Goal: Task Accomplishment & Management: Manage account settings

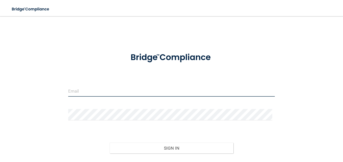
type input "[EMAIL_ADDRESS][DOMAIN_NAME]"
drag, startPoint x: 108, startPoint y: 92, endPoint x: 69, endPoint y: 96, distance: 38.9
click at [69, 96] on input "[EMAIL_ADDRESS][DOMAIN_NAME]" at bounding box center [171, 90] width 207 height 11
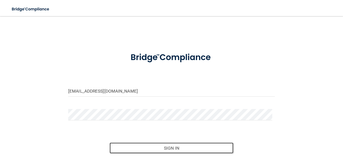
drag, startPoint x: 175, startPoint y: 148, endPoint x: 157, endPoint y: 62, distance: 87.7
click at [158, 66] on form "[EMAIL_ADDRESS][DOMAIN_NAME] Invalid email/password. You don't have permission …" at bounding box center [171, 112] width 207 height 132
click at [168, 148] on button "Sign In" at bounding box center [172, 148] width 124 height 11
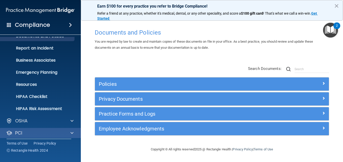
scroll to position [48, 0]
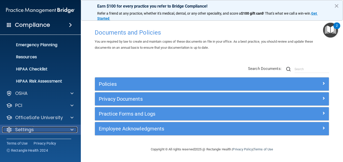
click at [29, 131] on p "Settings" at bounding box center [24, 130] width 19 height 6
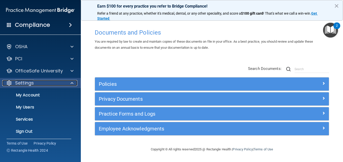
scroll to position [96, 0]
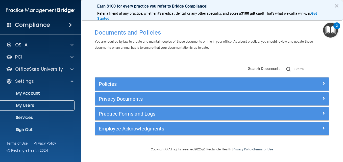
click at [32, 107] on p "My Users" at bounding box center [37, 105] width 69 height 5
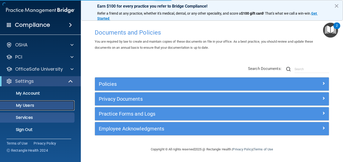
scroll to position [11, 0]
select select "20"
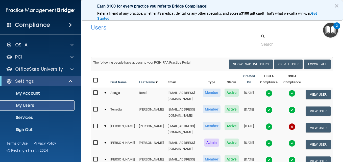
scroll to position [25, 0]
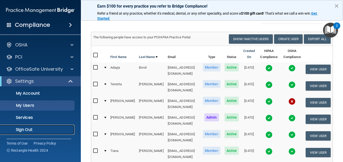
click at [23, 131] on p "Sign Out" at bounding box center [37, 129] width 69 height 5
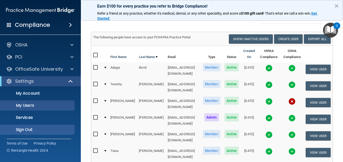
scroll to position [19, 0]
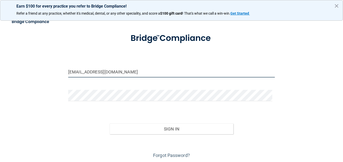
drag, startPoint x: 85, startPoint y: 72, endPoint x: 76, endPoint y: 72, distance: 9.3
click at [76, 72] on input "[EMAIL_ADDRESS][DOMAIN_NAME]" at bounding box center [171, 71] width 207 height 11
type input "[EMAIL_ADDRESS][DOMAIN_NAME]"
click at [70, 125] on div "Sign In" at bounding box center [171, 123] width 214 height 21
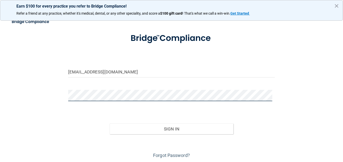
click at [56, 91] on div "[EMAIL_ADDRESS][DOMAIN_NAME] Invalid email/password. You don't have permission …" at bounding box center [171, 81] width 323 height 158
click at [110, 124] on button "Sign In" at bounding box center [172, 129] width 124 height 11
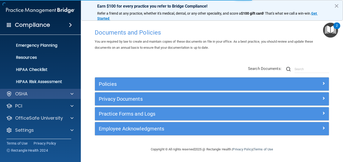
scroll to position [48, 0]
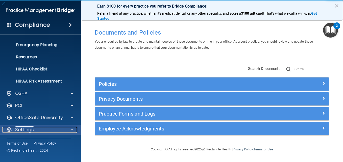
click at [27, 128] on p "Settings" at bounding box center [24, 130] width 19 height 6
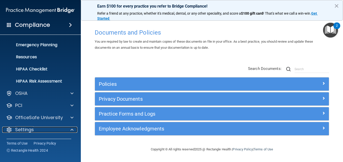
scroll to position [96, 0]
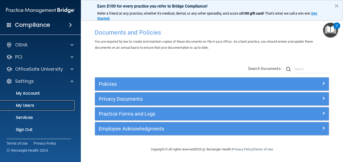
click at [32, 103] on p "My Users" at bounding box center [37, 105] width 69 height 5
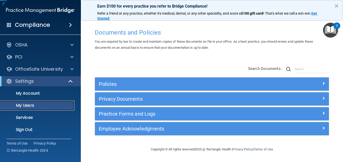
scroll to position [11, 0]
select select "20"
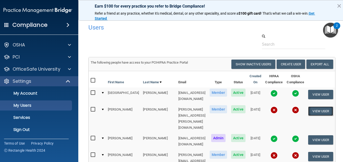
click at [311, 109] on button "View User" at bounding box center [320, 111] width 25 height 9
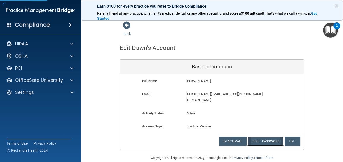
click at [264, 137] on button "Reset Password" at bounding box center [265, 141] width 36 height 9
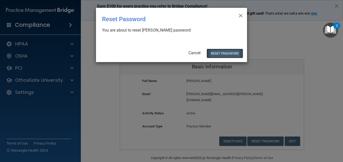
drag, startPoint x: 223, startPoint y: 49, endPoint x: 221, endPoint y: 52, distance: 3.6
click at [223, 49] on button "Reset Password" at bounding box center [225, 53] width 36 height 9
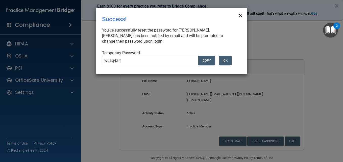
click at [241, 16] on span "×" at bounding box center [241, 15] width 5 height 10
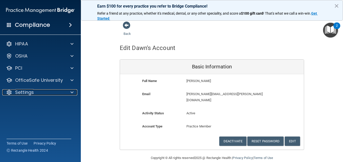
drag, startPoint x: 29, startPoint y: 93, endPoint x: 34, endPoint y: 99, distance: 7.0
click at [29, 93] on p "Settings" at bounding box center [24, 92] width 19 height 6
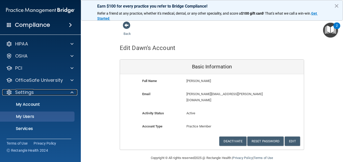
scroll to position [11, 0]
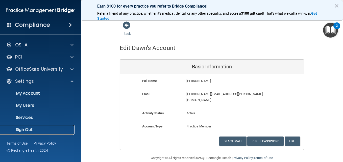
click at [27, 131] on p "Sign Out" at bounding box center [37, 129] width 69 height 5
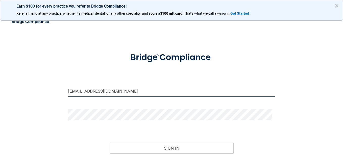
drag, startPoint x: 111, startPoint y: 90, endPoint x: 98, endPoint y: 94, distance: 13.9
click at [111, 90] on input "[EMAIL_ADDRESS][DOMAIN_NAME]" at bounding box center [171, 90] width 207 height 11
type input "[EMAIL_ADDRESS][DOMAIN_NAME]"
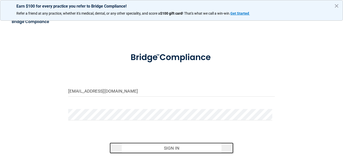
click at [180, 150] on button "Sign In" at bounding box center [172, 148] width 124 height 11
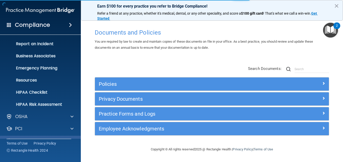
scroll to position [48, 0]
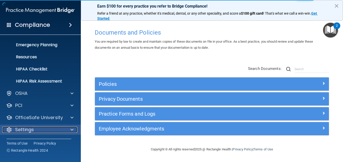
click at [42, 129] on div "Settings" at bounding box center [33, 130] width 63 height 6
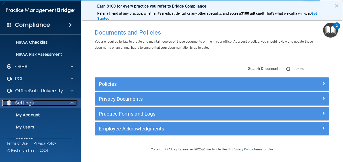
scroll to position [96, 0]
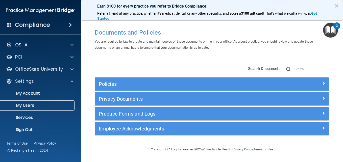
click at [51, 103] on p "My Users" at bounding box center [37, 105] width 69 height 5
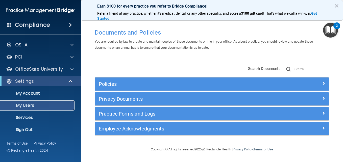
scroll to position [11, 0]
select select "20"
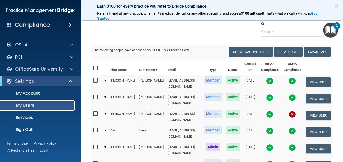
scroll to position [4, 0]
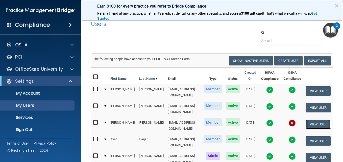
click at [313, 120] on button "View User" at bounding box center [318, 124] width 25 height 9
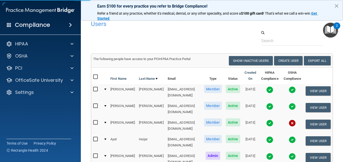
scroll to position [2, 0]
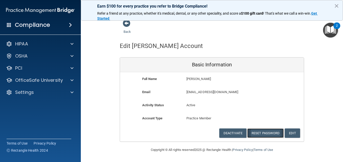
click at [263, 135] on button "Reset Password" at bounding box center [265, 133] width 36 height 9
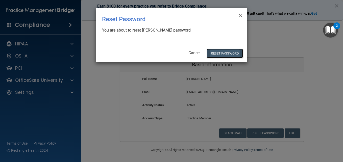
click at [222, 54] on button "Reset Password" at bounding box center [225, 53] width 36 height 9
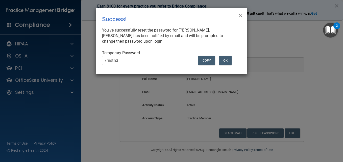
click at [242, 15] on span "×" at bounding box center [241, 15] width 5 height 10
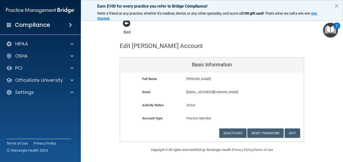
click at [124, 25] on span at bounding box center [127, 23] width 8 height 8
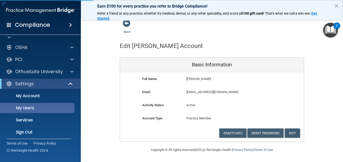
scroll to position [11, 0]
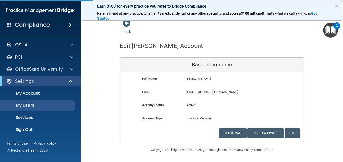
select select "20"
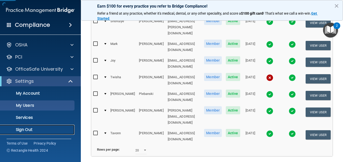
click at [30, 128] on p "Sign Out" at bounding box center [37, 129] width 69 height 5
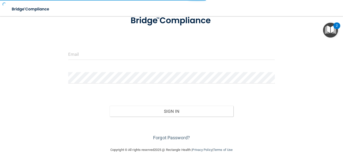
scroll to position [37, 0]
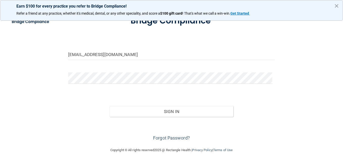
click at [293, 145] on footer "Copyright © All rights reserved 2025 @ Rectangle Health | Privacy Policy | Term…" at bounding box center [171, 149] width 323 height 15
click at [338, 6] on button "×" at bounding box center [336, 6] width 5 height 8
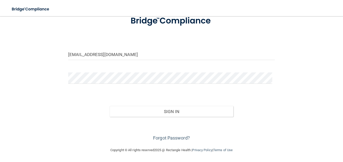
scroll to position [11, 0]
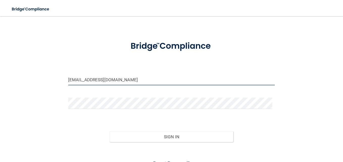
drag, startPoint x: 123, startPoint y: 81, endPoint x: 102, endPoint y: 80, distance: 21.2
click at [96, 74] on input "[EMAIL_ADDRESS][DOMAIN_NAME]" at bounding box center [171, 79] width 207 height 11
type input "[EMAIL_ADDRESS][DOMAIN_NAME]"
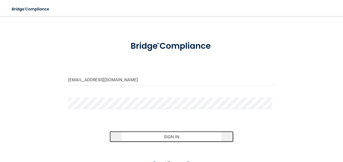
click at [144, 139] on button "Sign In" at bounding box center [172, 136] width 124 height 11
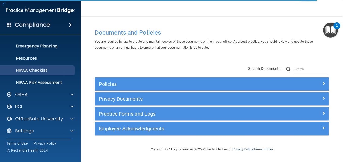
scroll to position [48, 0]
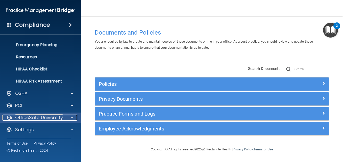
click at [50, 115] on p "OfficeSafe University" at bounding box center [39, 118] width 48 height 6
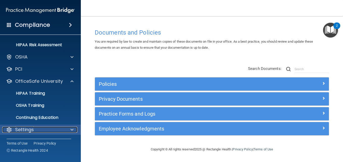
click at [61, 130] on div "Settings" at bounding box center [33, 130] width 63 height 6
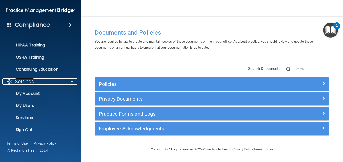
scroll to position [132, 0]
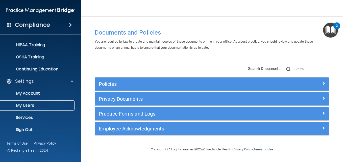
drag, startPoint x: 46, startPoint y: 106, endPoint x: 57, endPoint y: 106, distance: 11.4
click at [46, 106] on p "My Users" at bounding box center [37, 105] width 69 height 5
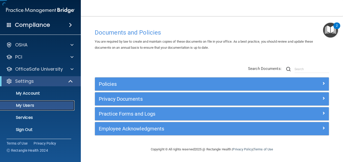
scroll to position [11, 0]
select select "20"
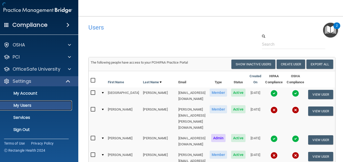
click at [48, 105] on p "My Users" at bounding box center [35, 105] width 69 height 5
click at [310, 107] on button "View User" at bounding box center [320, 111] width 25 height 9
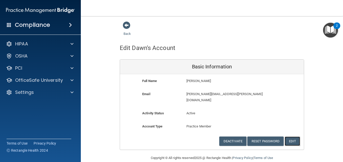
click at [294, 137] on button "Edit" at bounding box center [292, 141] width 15 height 9
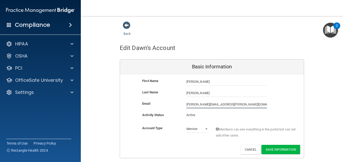
drag, startPoint x: 229, startPoint y: 106, endPoint x: 177, endPoint y: 106, distance: 52.1
click at [177, 106] on div "Email [PERSON_NAME][EMAIL_ADDRESS][PERSON_NAME][DOMAIN_NAME] [PERSON_NAME][DOMA…" at bounding box center [212, 105] width 184 height 8
type input "[EMAIL_ADDRESS][DOMAIN_NAME]"
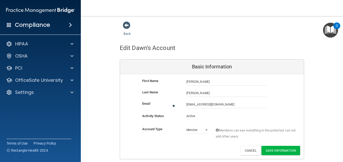
click at [234, 119] on div "Activity Status Active Active" at bounding box center [212, 117] width 184 height 9
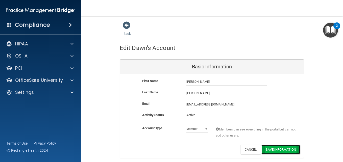
click at [276, 151] on button "Save Information" at bounding box center [281, 149] width 39 height 9
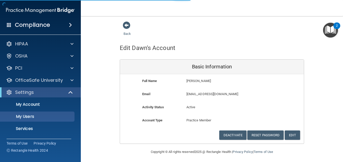
select select "20"
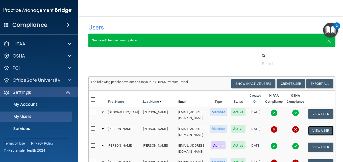
click at [309, 129] on button "View User" at bounding box center [320, 130] width 25 height 9
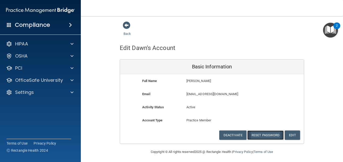
click at [266, 135] on button "Reset Password" at bounding box center [265, 135] width 36 height 9
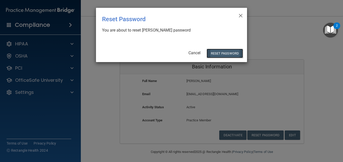
click at [219, 56] on button "Reset Password" at bounding box center [225, 53] width 36 height 9
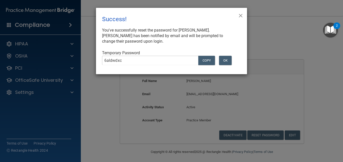
drag, startPoint x: 241, startPoint y: 14, endPoint x: 286, endPoint y: 25, distance: 46.0
click at [286, 25] on div "× Close Success! You've successfully reset the password for [PERSON_NAME]. [PER…" at bounding box center [171, 81] width 343 height 162
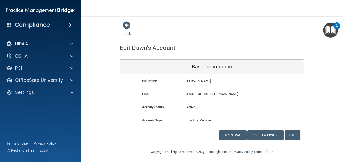
click at [233, 109] on p "Active" at bounding box center [211, 107] width 51 height 6
click at [256, 135] on button "Reset Password" at bounding box center [265, 135] width 36 height 9
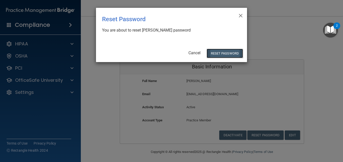
click at [219, 53] on button "Reset Password" at bounding box center [225, 53] width 36 height 9
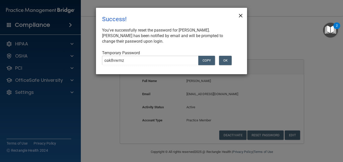
click at [241, 16] on span "×" at bounding box center [241, 15] width 5 height 10
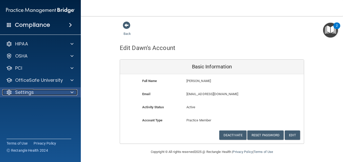
click at [71, 93] on span at bounding box center [71, 92] width 3 height 6
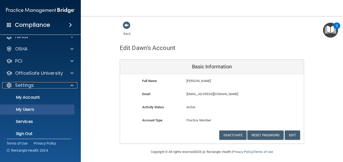
scroll to position [11, 0]
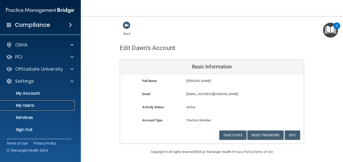
click at [31, 106] on p "My Users" at bounding box center [37, 105] width 69 height 5
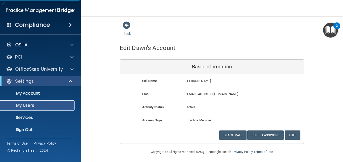
select select "20"
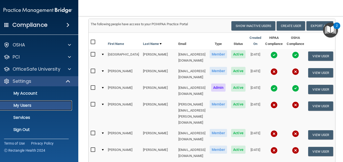
scroll to position [51, 0]
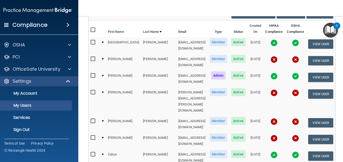
click at [176, 87] on td "[PERSON_NAME][EMAIL_ADDRESS][PERSON_NAME][DOMAIN_NAME]" at bounding box center [191, 101] width 31 height 29
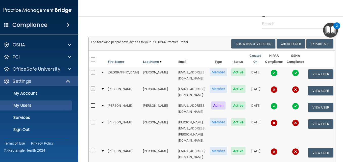
scroll to position [0, 0]
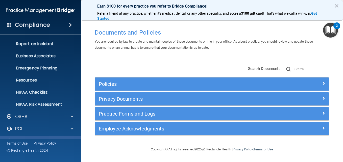
scroll to position [48, 0]
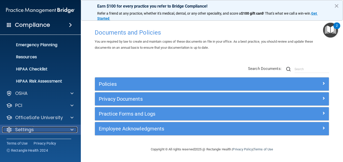
click at [25, 130] on p "Settings" at bounding box center [24, 130] width 19 height 6
click at [34, 132] on p "Settings" at bounding box center [24, 130] width 19 height 6
click at [71, 129] on span at bounding box center [71, 130] width 3 height 6
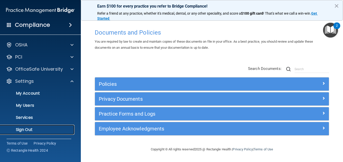
click at [33, 128] on p "Sign Out" at bounding box center [37, 129] width 69 height 5
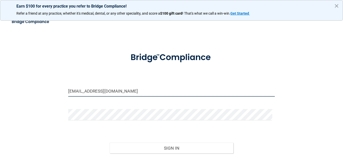
click at [81, 90] on input "[EMAIL_ADDRESS][DOMAIN_NAME]" at bounding box center [171, 90] width 207 height 11
click at [90, 92] on input "om.ecfd@wavedp.com" at bounding box center [171, 90] width 207 height 11
type input "[EMAIL_ADDRESS][DOMAIN_NAME]"
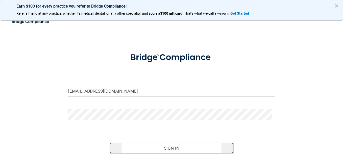
click at [178, 150] on button "Sign In" at bounding box center [172, 148] width 124 height 11
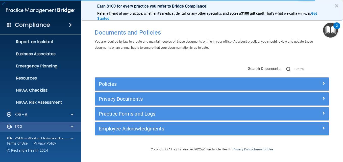
scroll to position [48, 0]
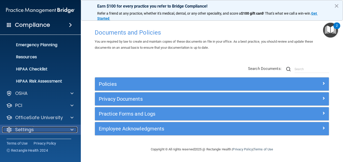
click at [35, 131] on div "Settings" at bounding box center [33, 130] width 63 height 6
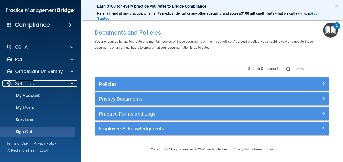
scroll to position [96, 0]
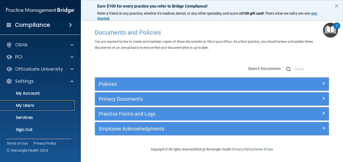
click at [32, 105] on p "My Users" at bounding box center [37, 105] width 69 height 5
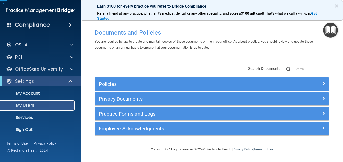
scroll to position [11, 0]
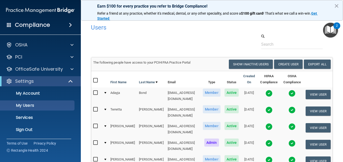
drag, startPoint x: 191, startPoint y: 44, endPoint x: 190, endPoint y: 64, distance: 20.2
click at [192, 44] on div at bounding box center [212, 41] width 250 height 15
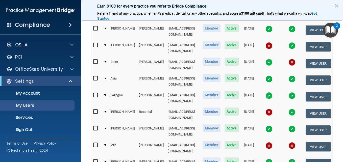
scroll to position [177, 0]
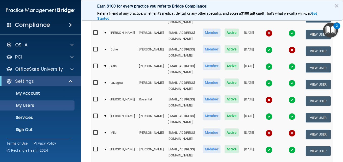
select select "40"
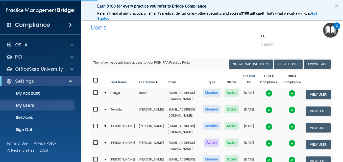
select select "40"
click at [337, 7] on button "×" at bounding box center [336, 6] width 5 height 8
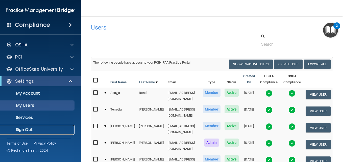
click at [34, 133] on link "Sign Out" at bounding box center [35, 130] width 80 height 10
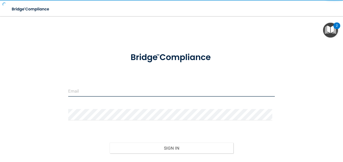
type input "[EMAIL_ADDRESS][DOMAIN_NAME]"
